Goal: Transaction & Acquisition: Book appointment/travel/reservation

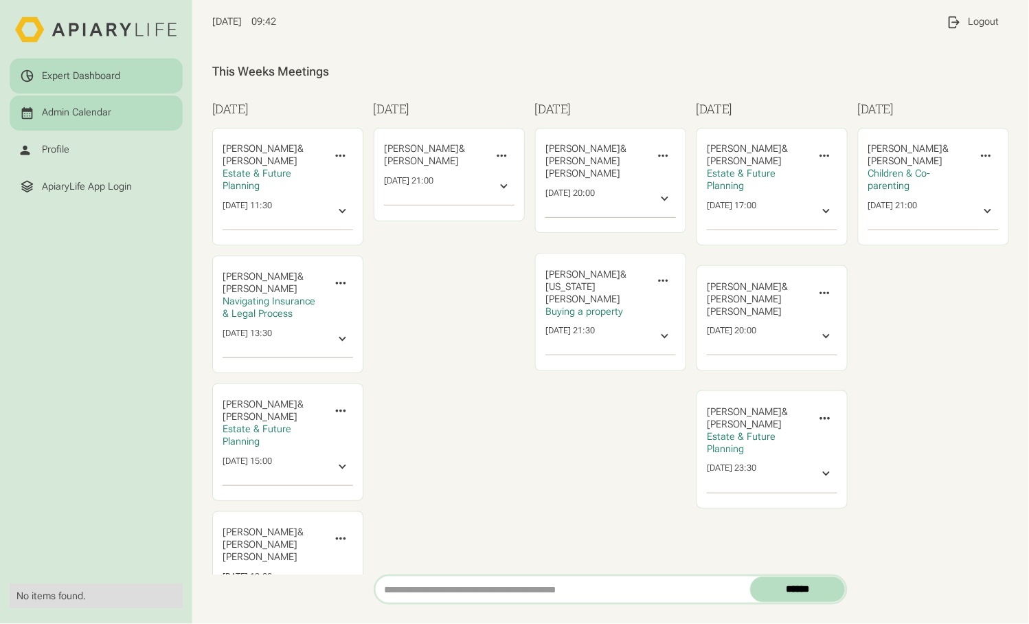
click at [78, 70] on div "Expert Dashboard" at bounding box center [81, 76] width 78 height 12
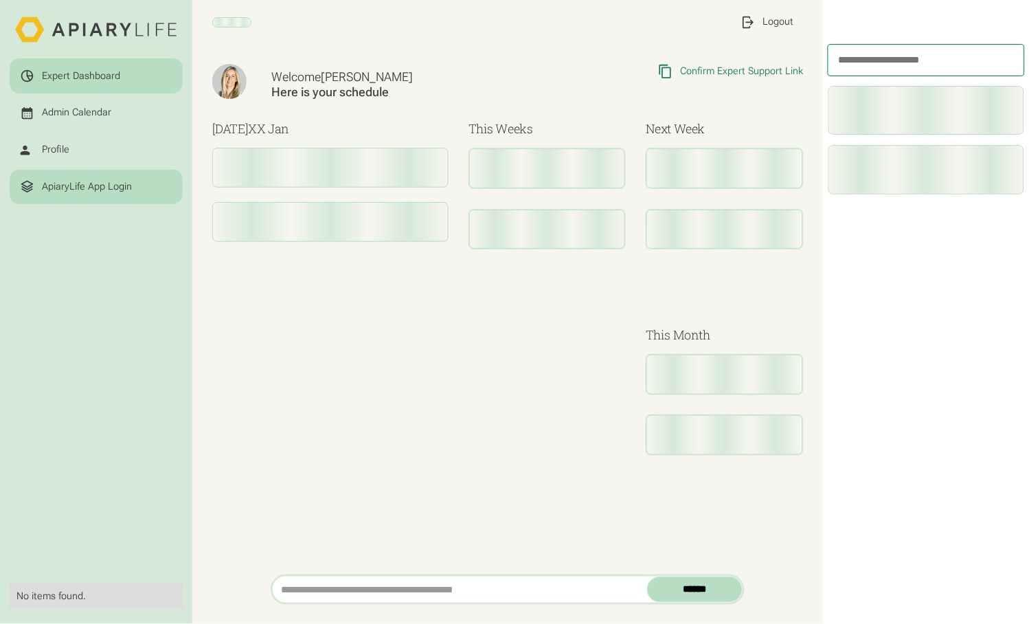
click at [71, 157] on html "Expert Dashboard Admin Calendar Profile ApiaryLife App Login No items found. My…" at bounding box center [514, 312] width 1029 height 624
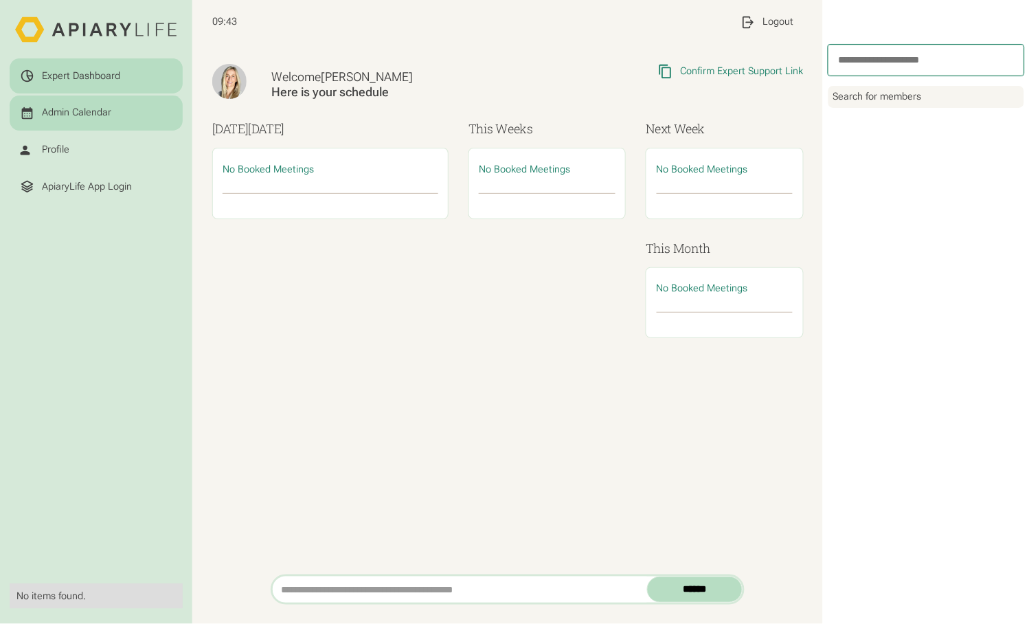
click at [71, 107] on div "Admin Calendar" at bounding box center [76, 113] width 69 height 12
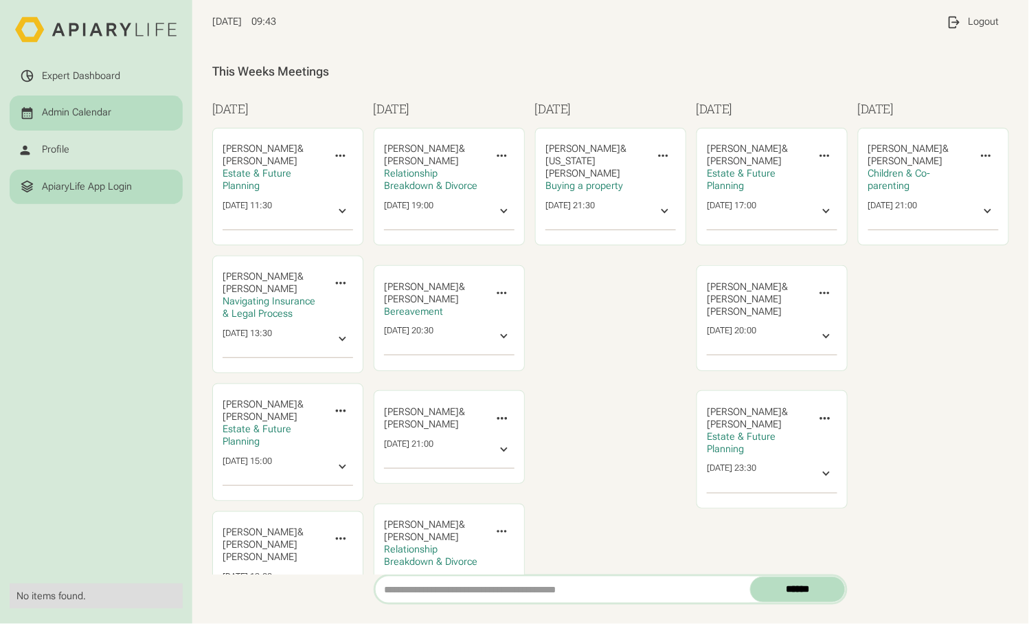
click at [54, 181] on div "ApiaryLife App Login" at bounding box center [87, 187] width 90 height 12
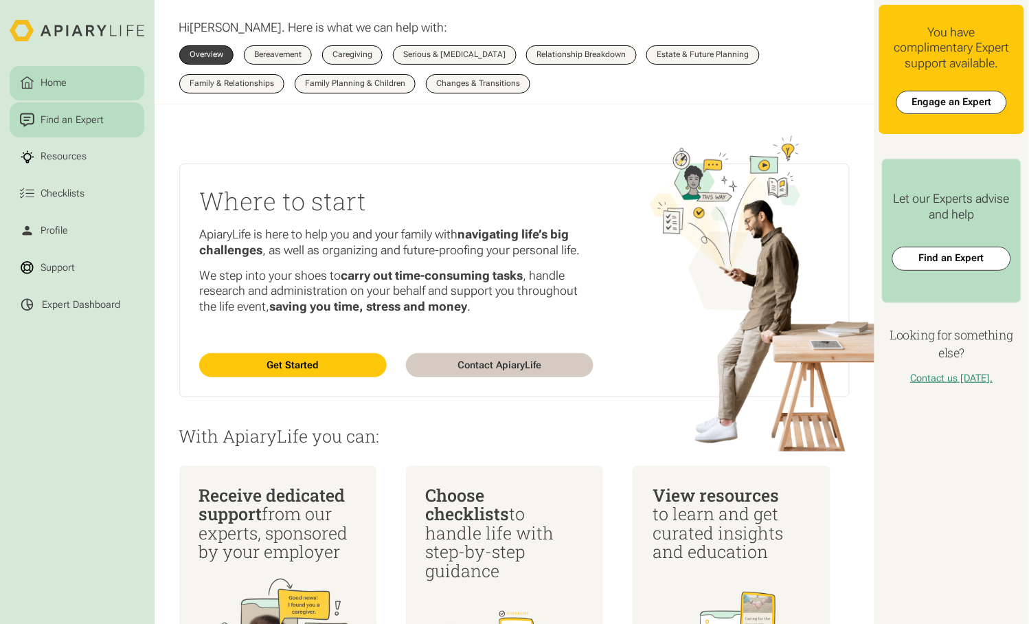
click at [80, 113] on div "Find an Expert" at bounding box center [72, 120] width 68 height 15
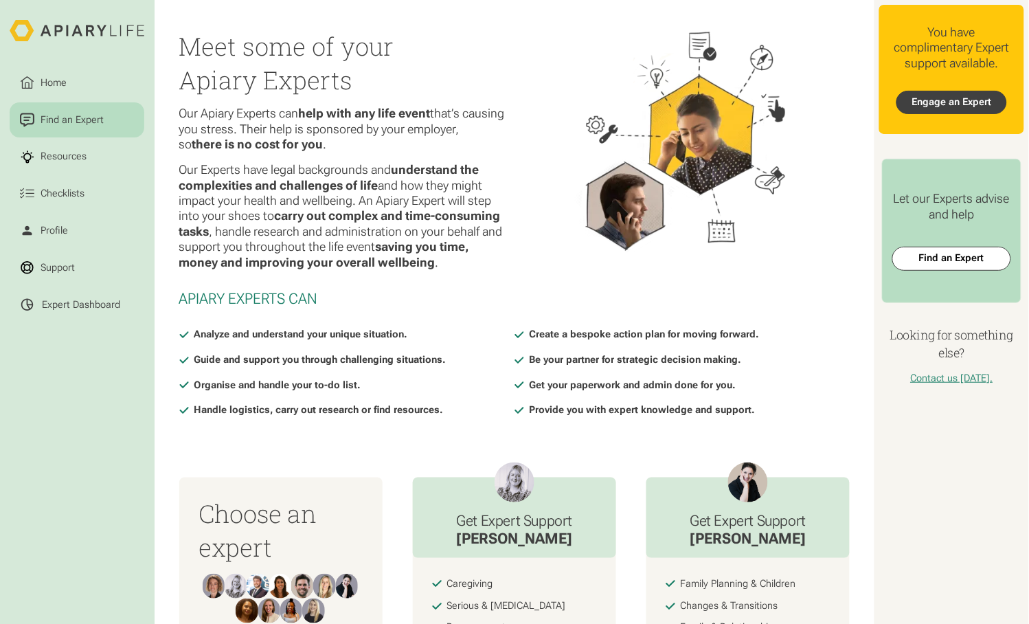
click at [941, 91] on link "Engage an Expert" at bounding box center [952, 102] width 111 height 23
